Goal: Use online tool/utility: Utilize a website feature to perform a specific function

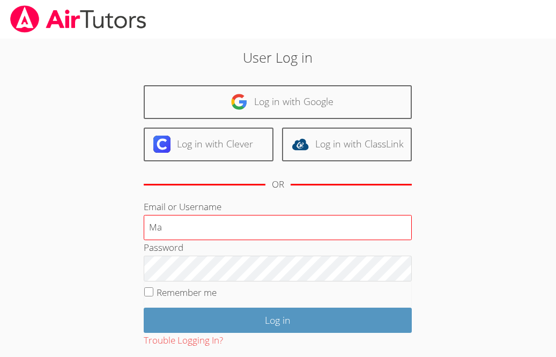
type input "M"
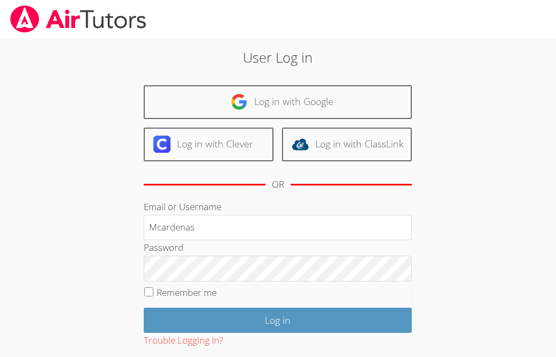
type input "Mcardenas"
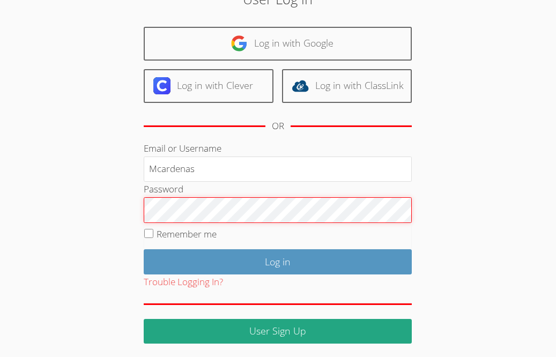
scroll to position [60, 0]
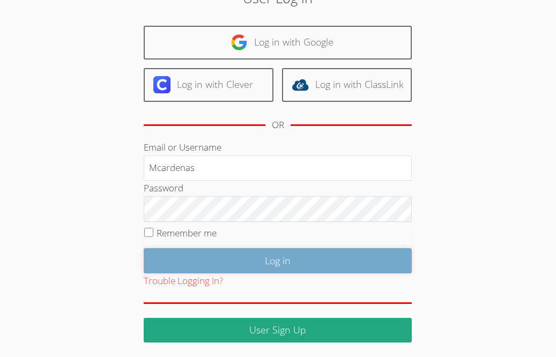
click at [214, 257] on input "Log in" at bounding box center [278, 260] width 268 height 25
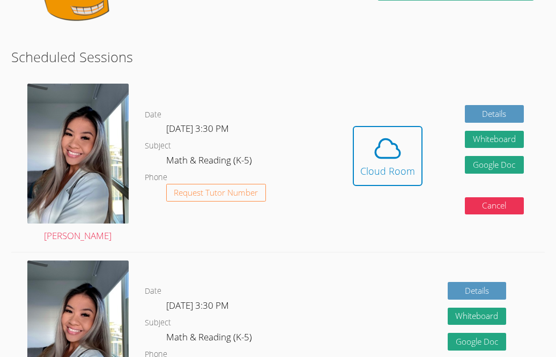
scroll to position [246, 0]
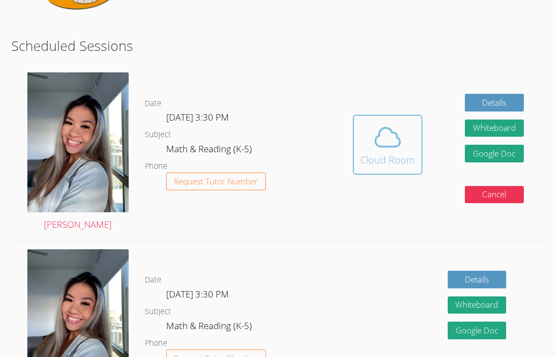
click at [377, 139] on icon at bounding box center [388, 137] width 30 height 30
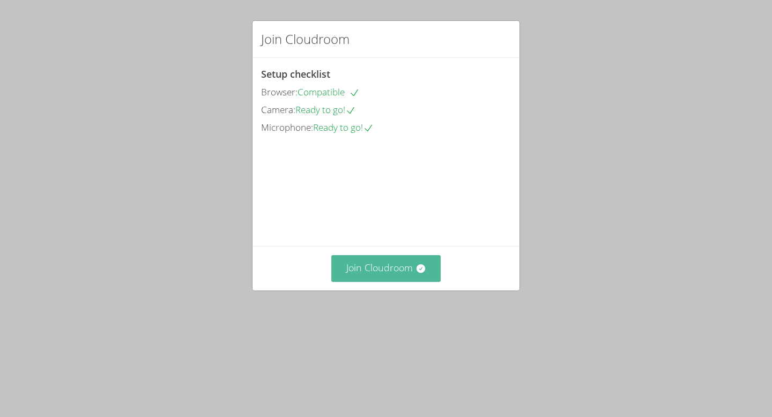
click at [383, 281] on button "Join Cloudroom" at bounding box center [386, 268] width 110 height 26
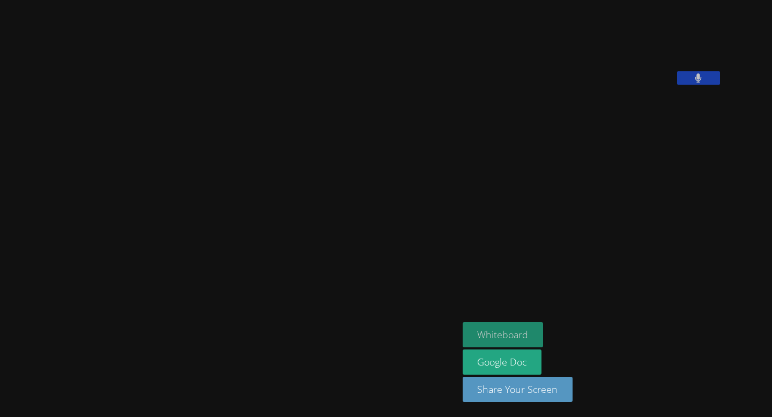
click at [544, 334] on button "Whiteboard" at bounding box center [503, 334] width 81 height 25
